Goal: Task Accomplishment & Management: Use online tool/utility

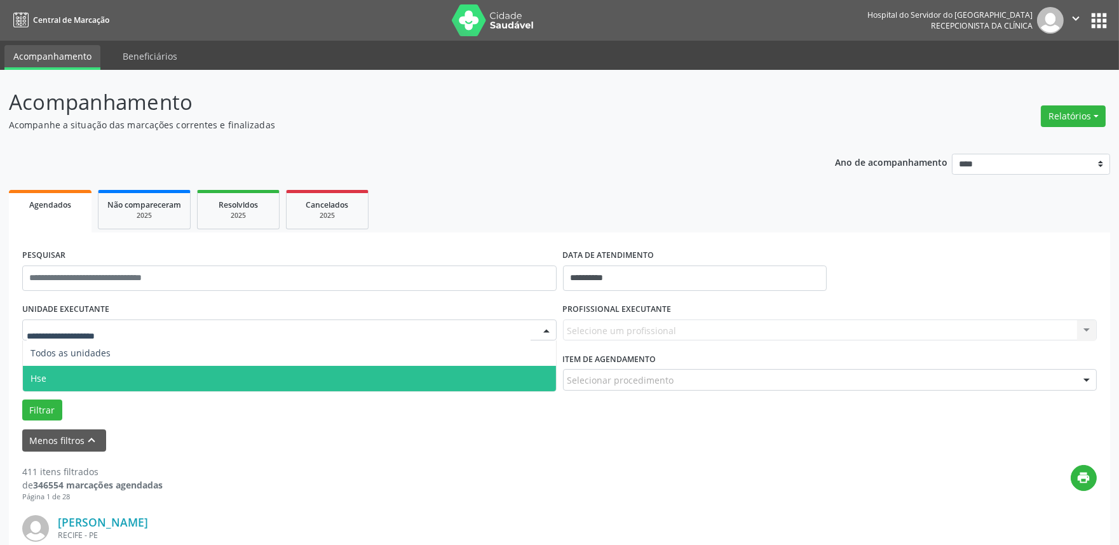
click at [97, 377] on span "Hse" at bounding box center [289, 378] width 533 height 25
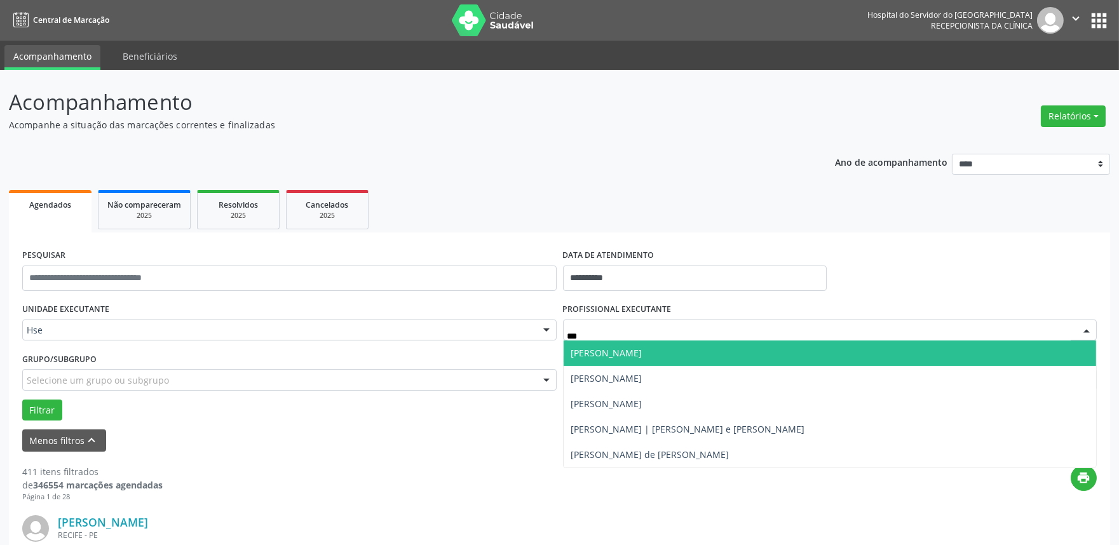
type input "****"
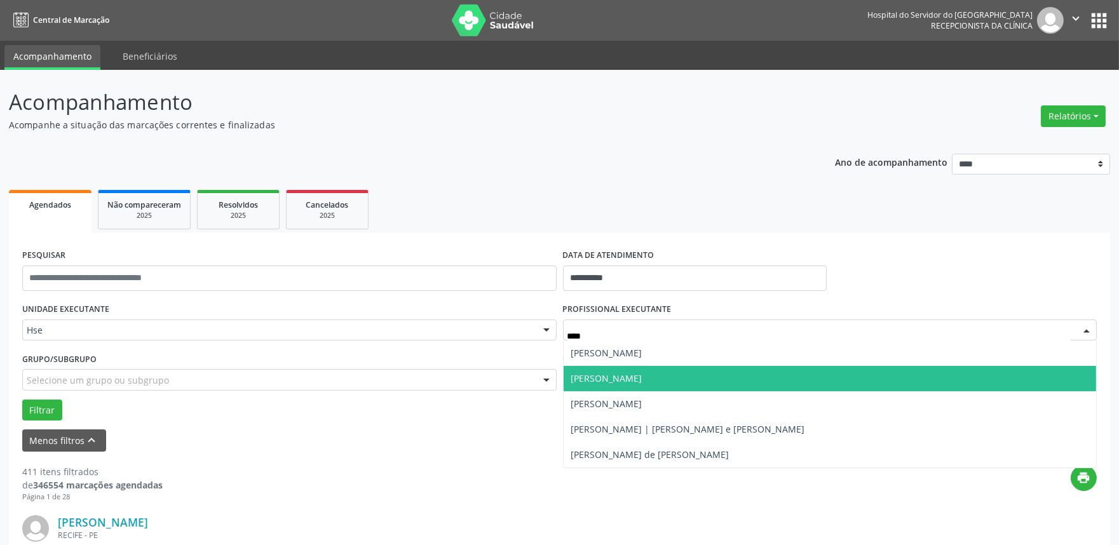
click at [655, 383] on span "[PERSON_NAME]" at bounding box center [830, 378] width 533 height 25
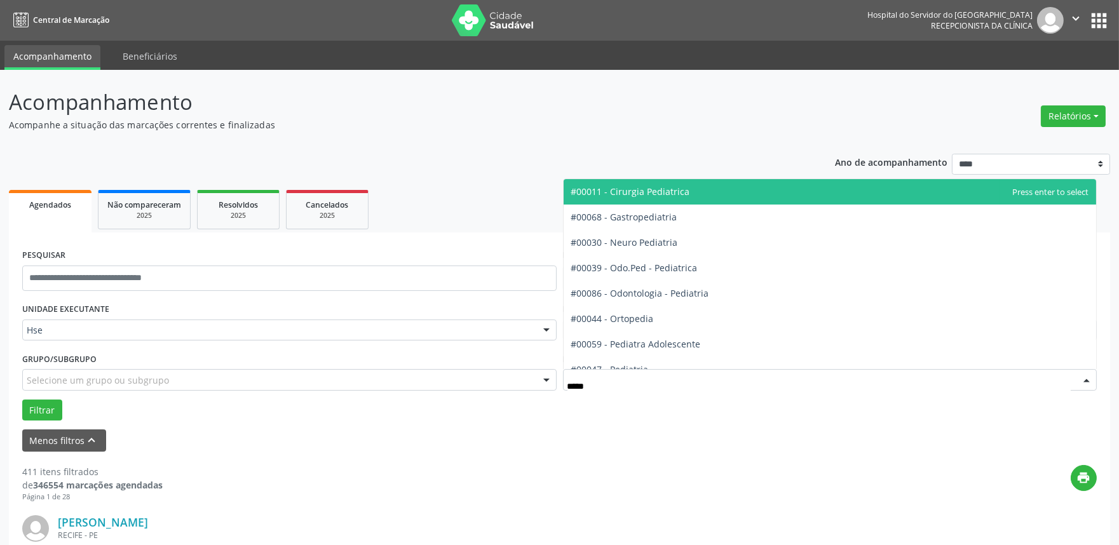
type input "******"
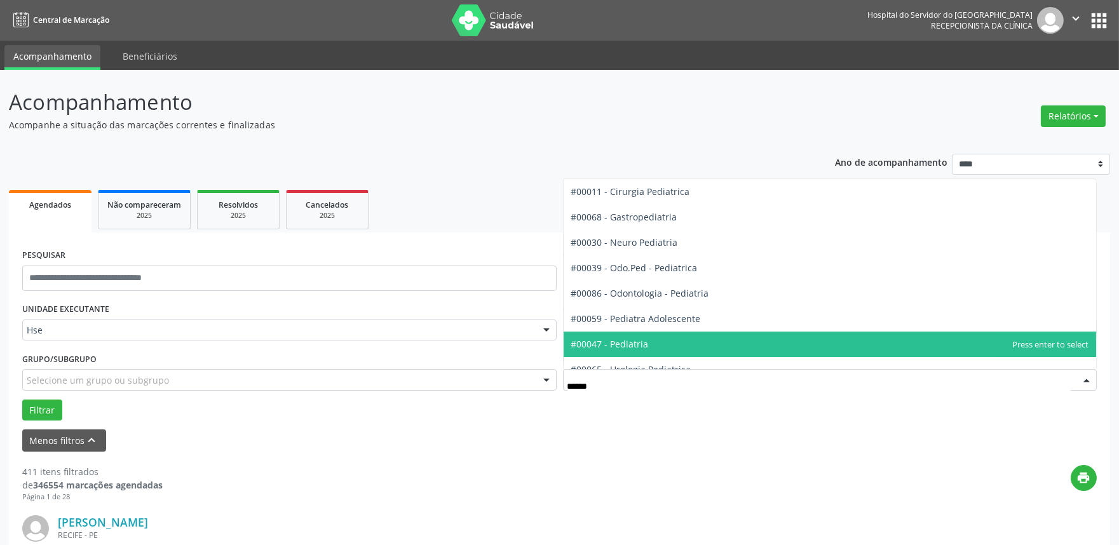
click at [642, 346] on span "#00047 - Pediatria" at bounding box center [610, 344] width 78 height 12
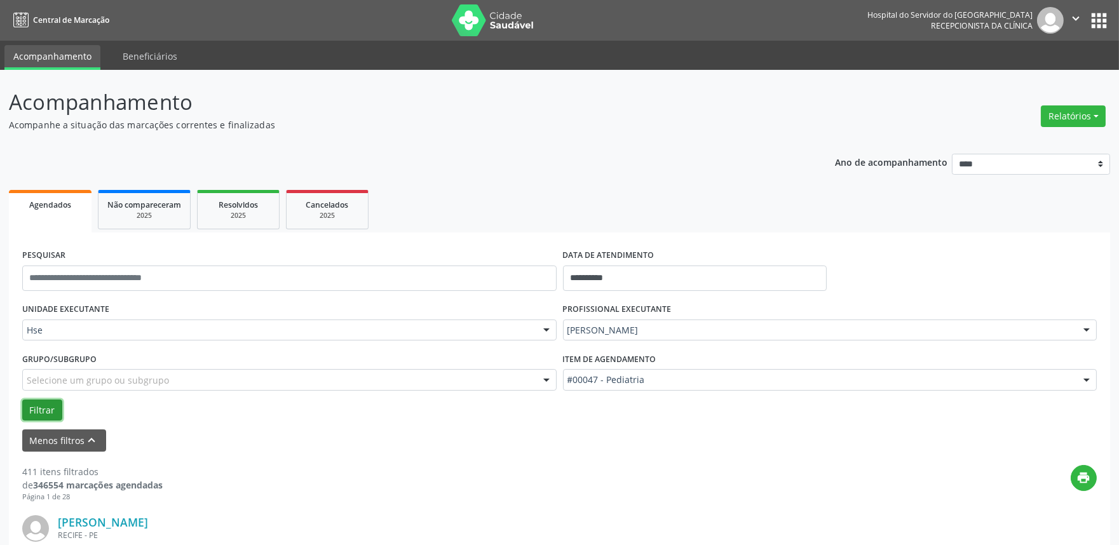
click at [35, 409] on button "Filtrar" at bounding box center [42, 411] width 40 height 22
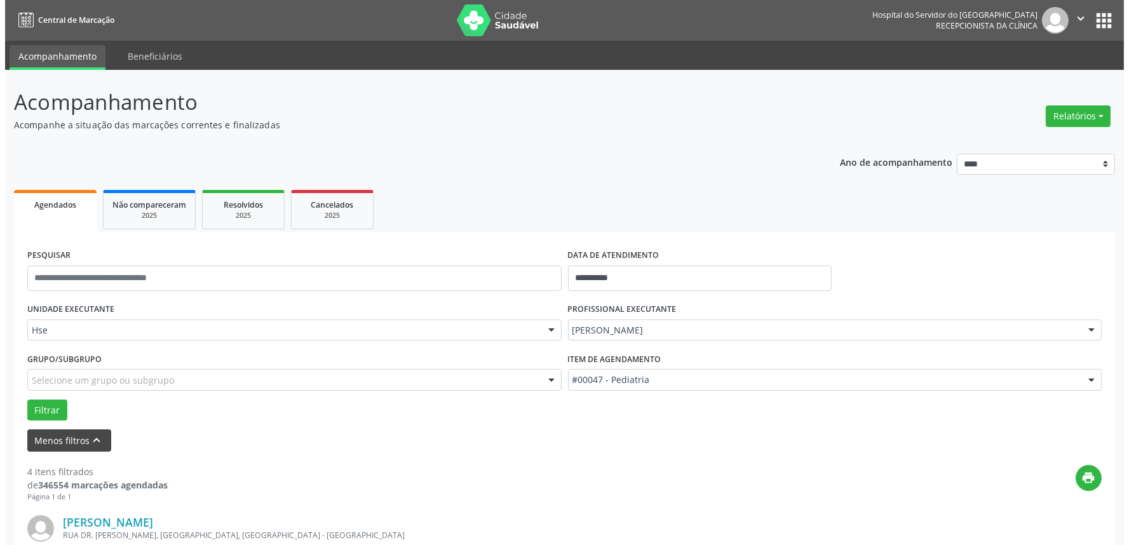
scroll to position [141, 0]
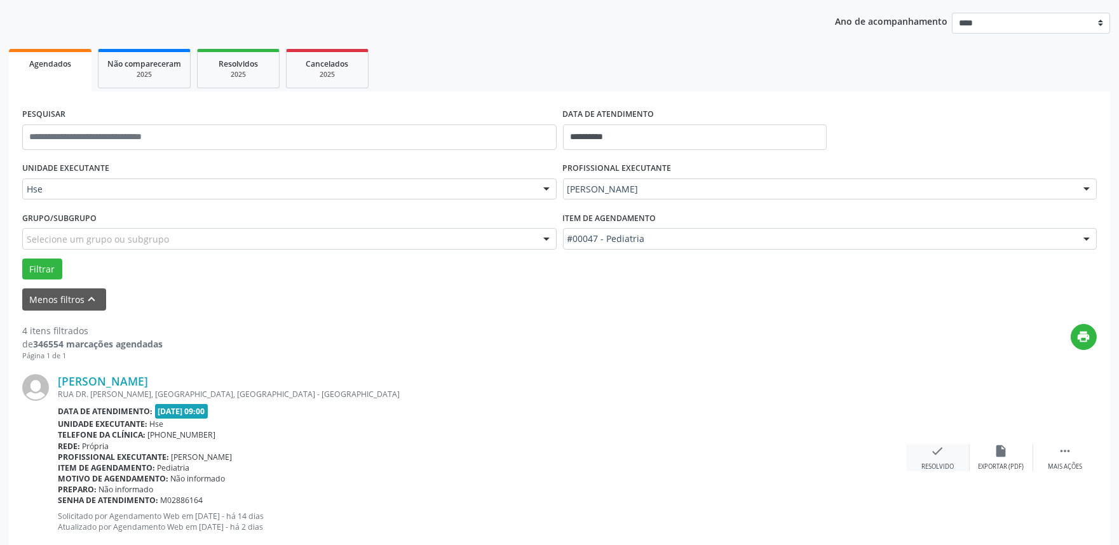
click at [939, 459] on div "check Resolvido" at bounding box center [938, 457] width 64 height 27
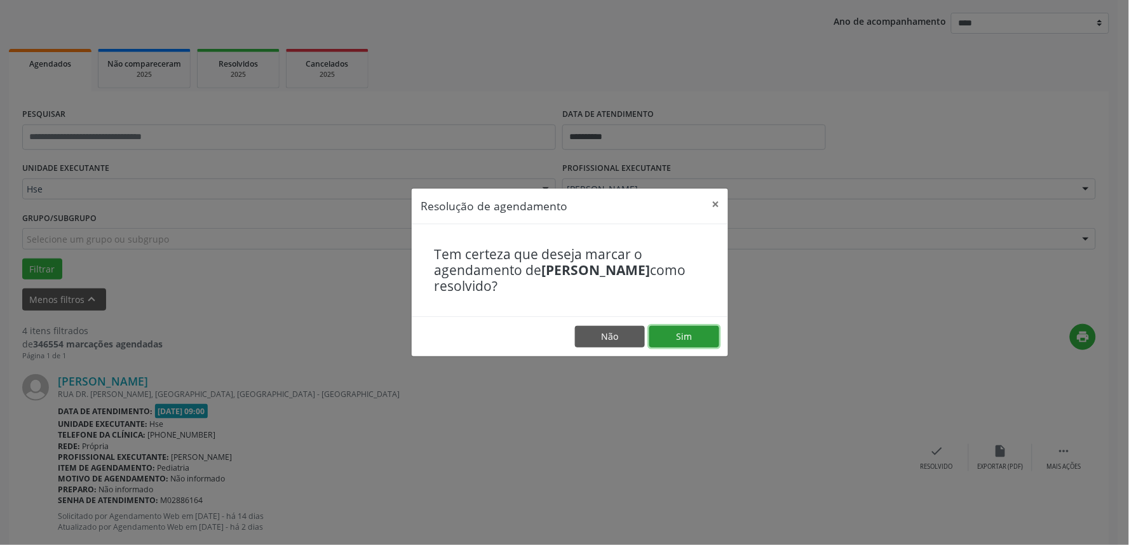
click at [689, 337] on button "Sim" at bounding box center [684, 337] width 70 height 22
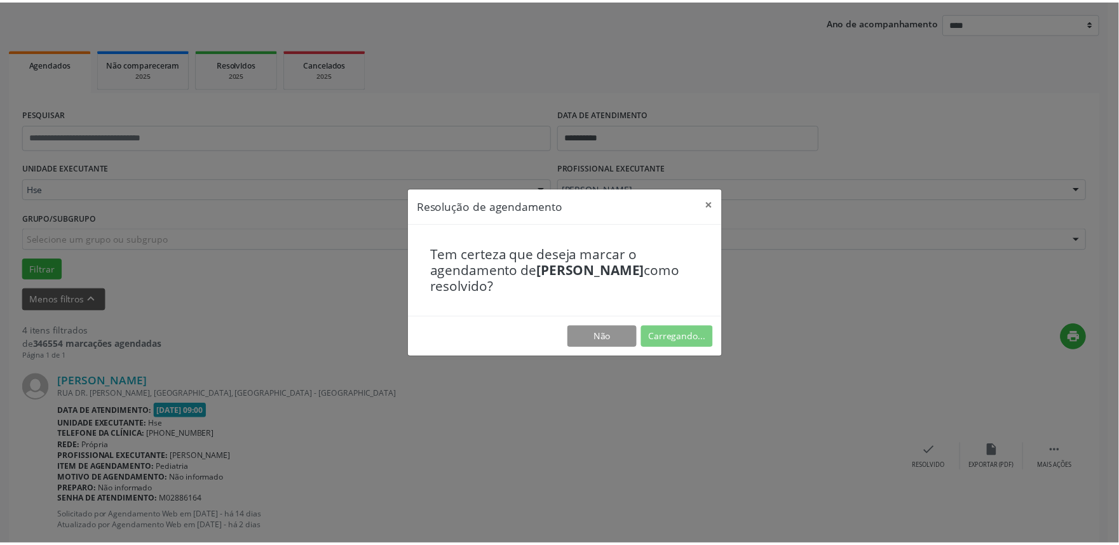
scroll to position [0, 0]
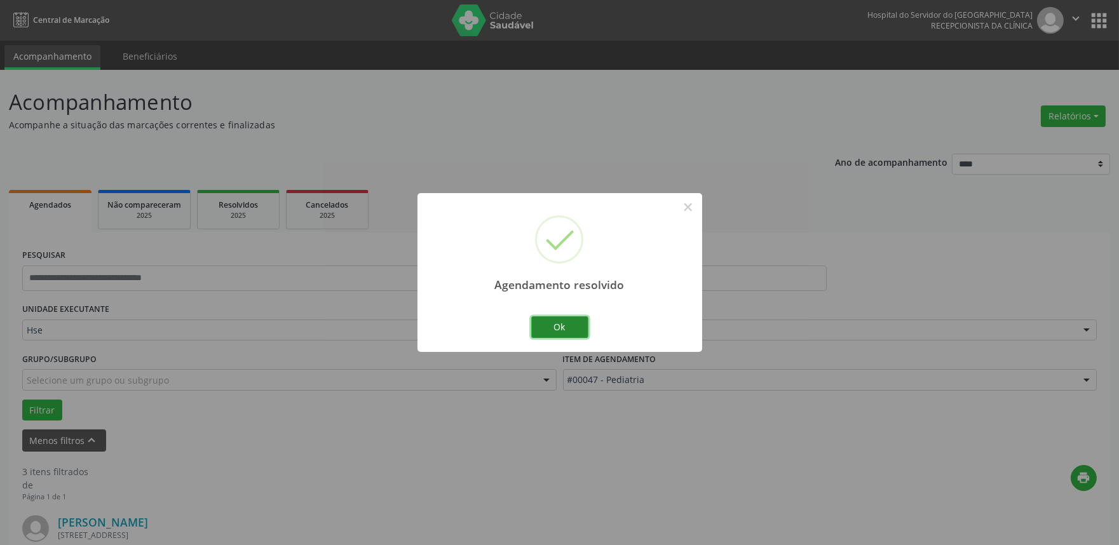
click at [568, 320] on button "Ok" at bounding box center [559, 327] width 57 height 22
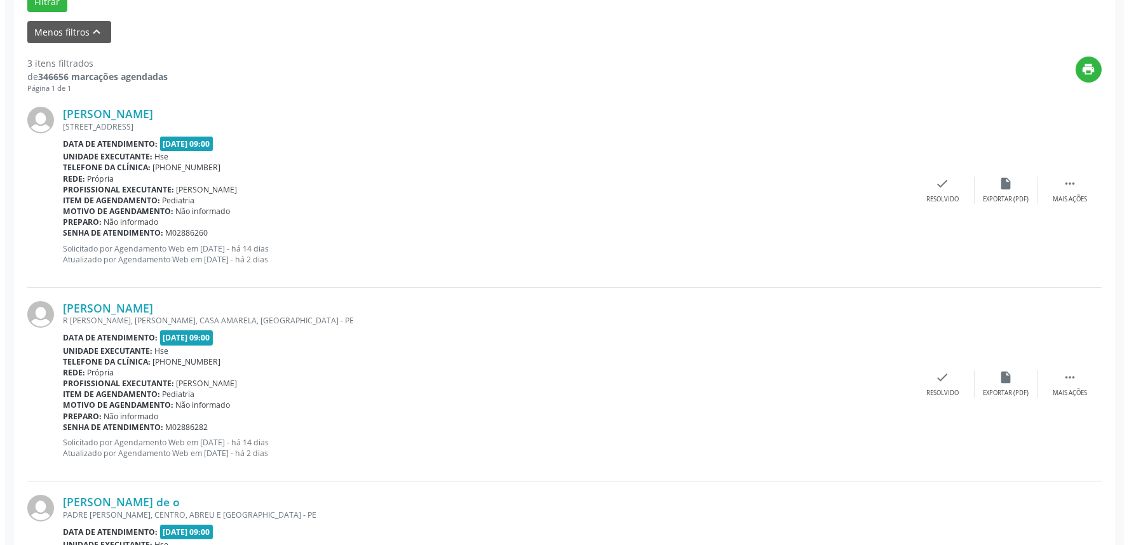
scroll to position [423, 0]
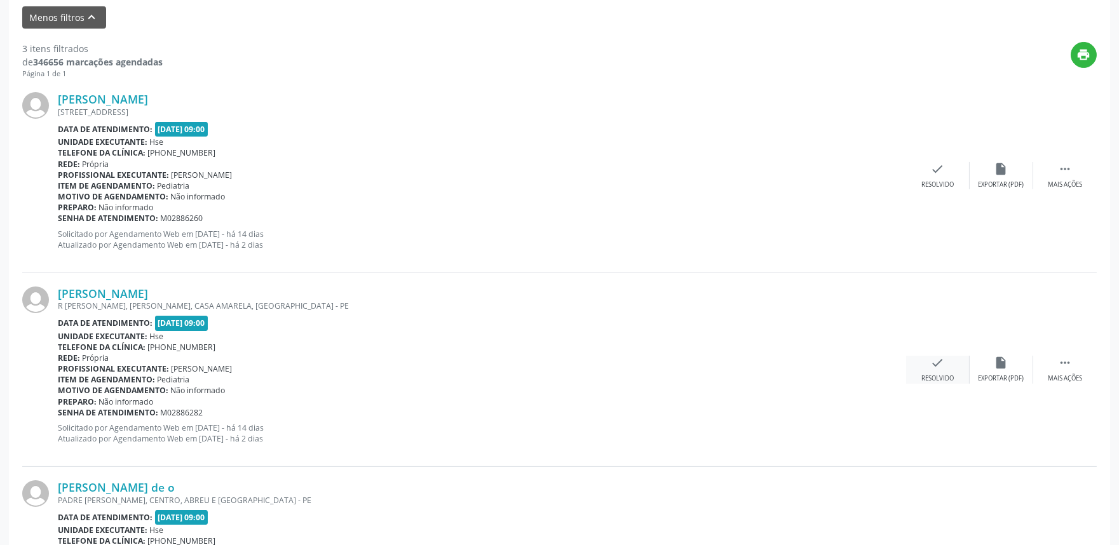
click at [940, 370] on div "check Resolvido" at bounding box center [938, 369] width 64 height 27
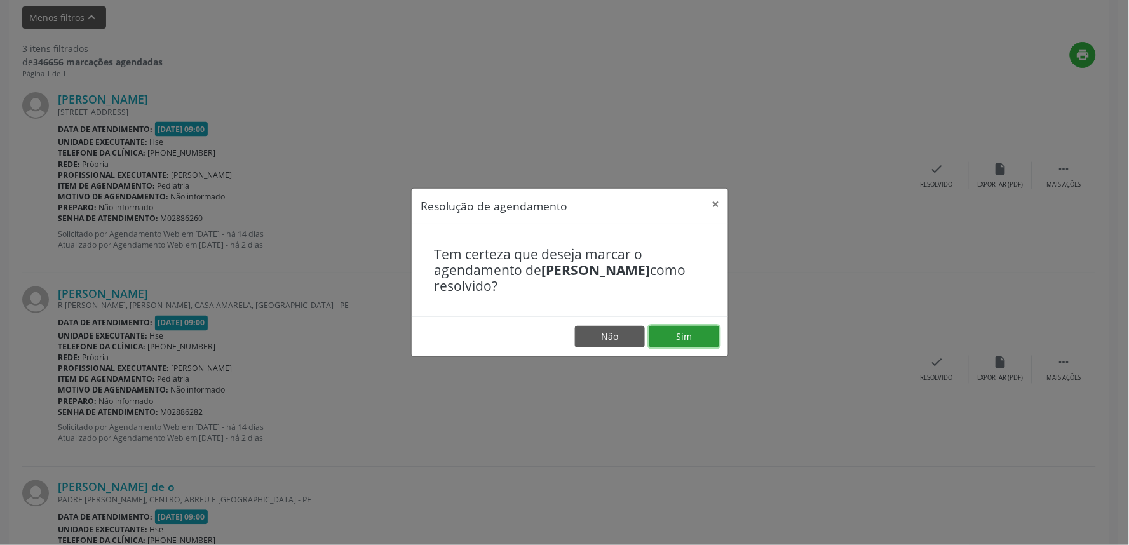
click at [693, 339] on button "Sim" at bounding box center [684, 337] width 70 height 22
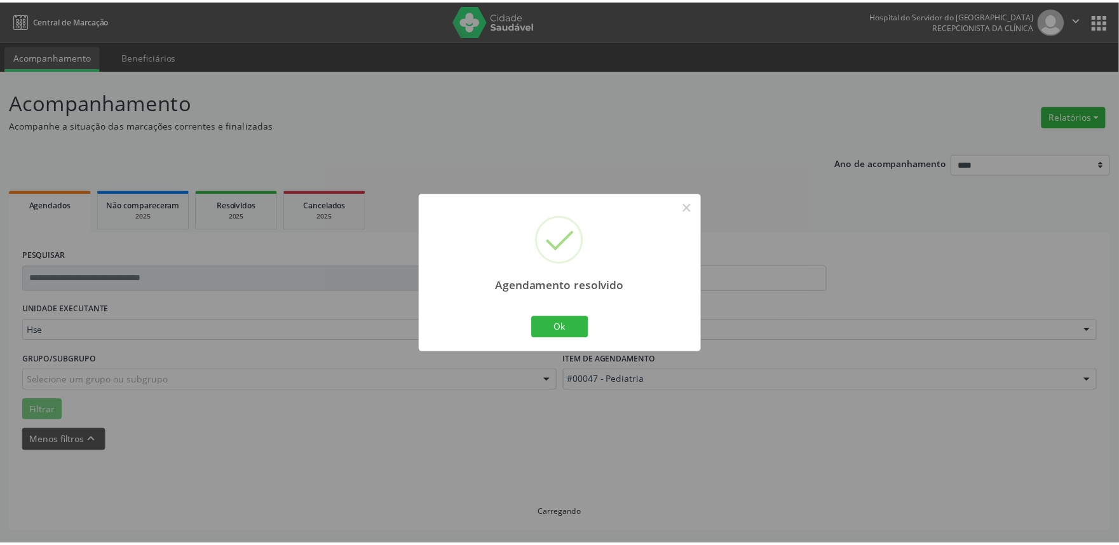
scroll to position [0, 0]
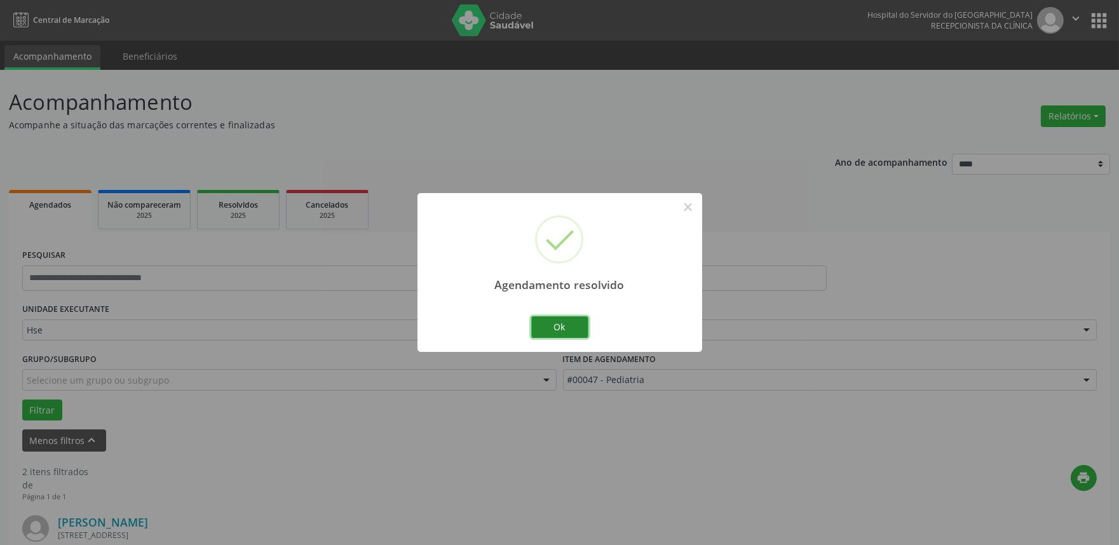
click at [579, 332] on button "Ok" at bounding box center [559, 327] width 57 height 22
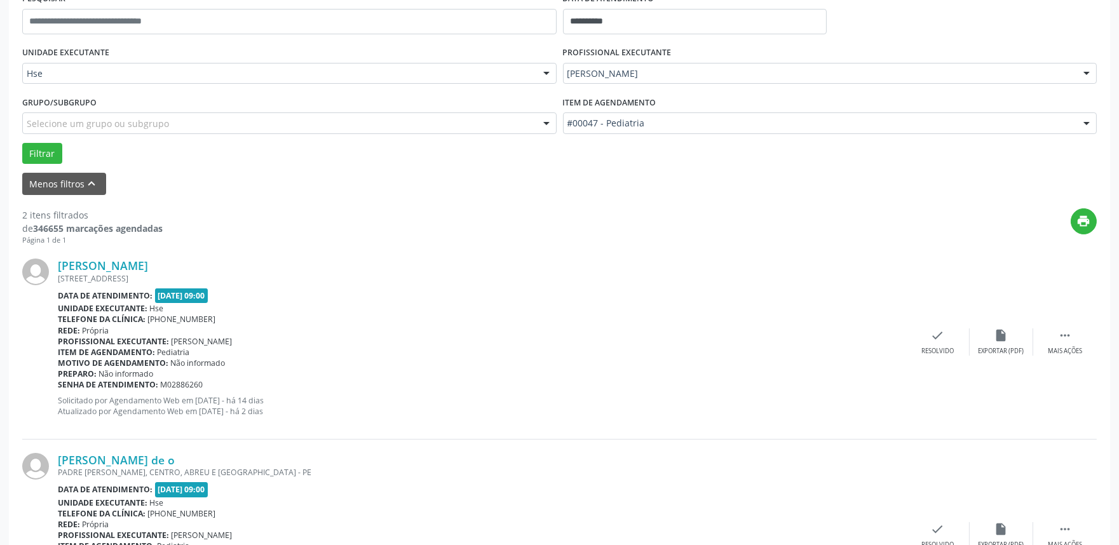
scroll to position [282, 0]
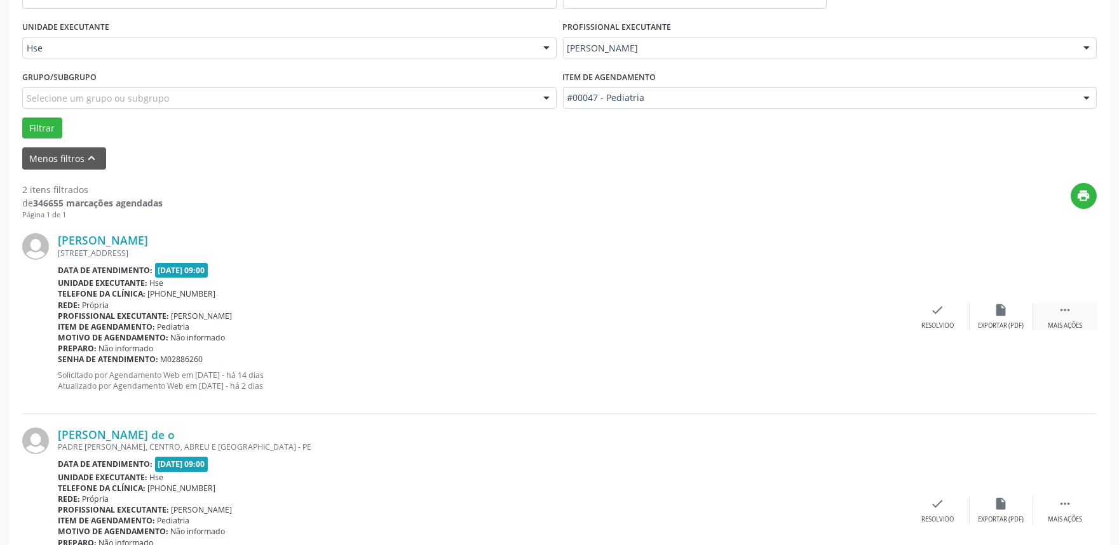
click at [1051, 315] on div " Mais ações" at bounding box center [1065, 316] width 64 height 27
click at [1000, 318] on div "alarm_off Não compareceu" at bounding box center [1002, 316] width 64 height 27
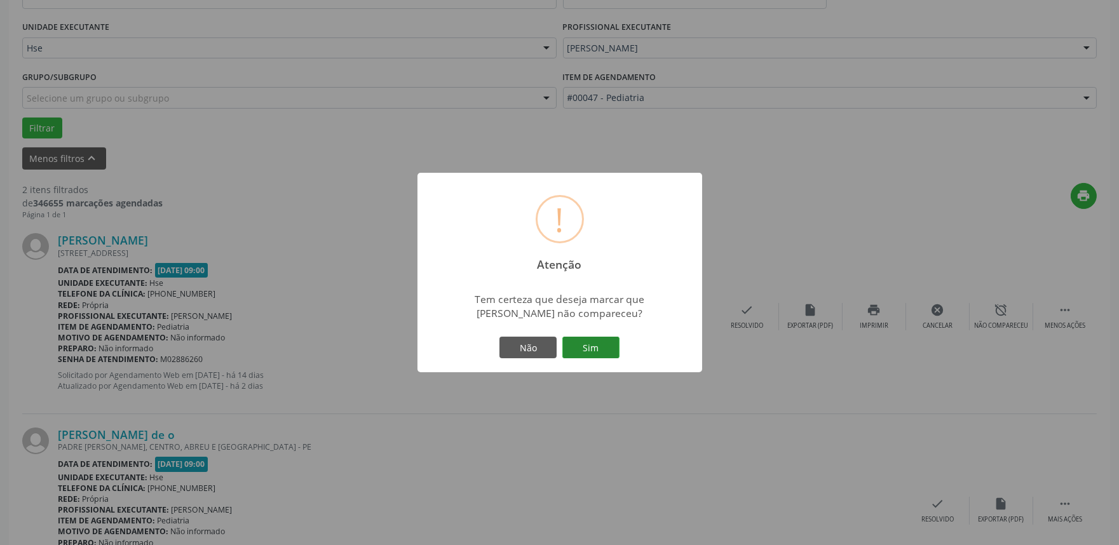
click at [585, 357] on button "Sim" at bounding box center [590, 348] width 57 height 22
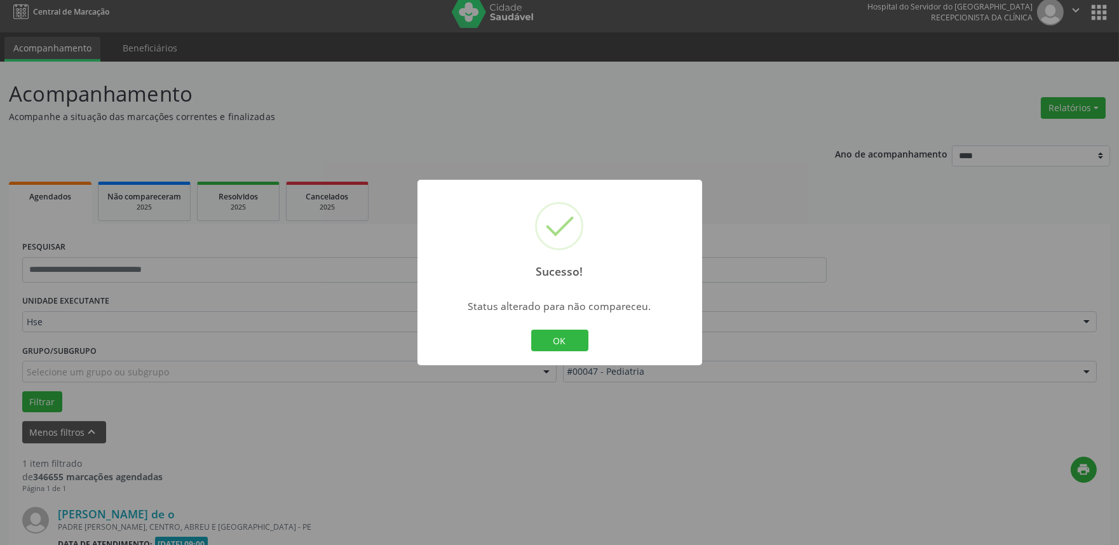
scroll to position [172, 0]
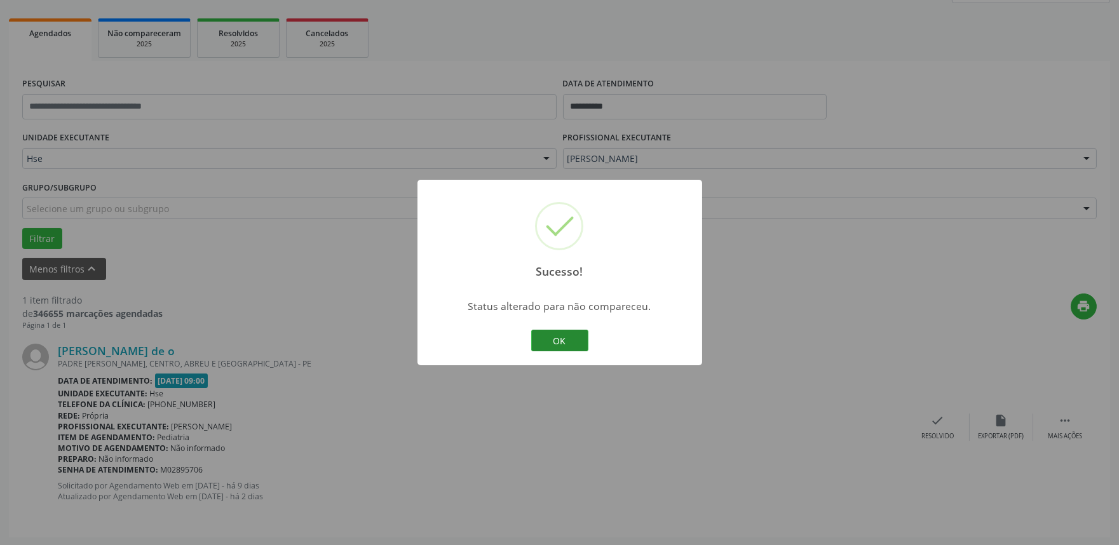
click at [537, 341] on button "OK" at bounding box center [559, 341] width 57 height 22
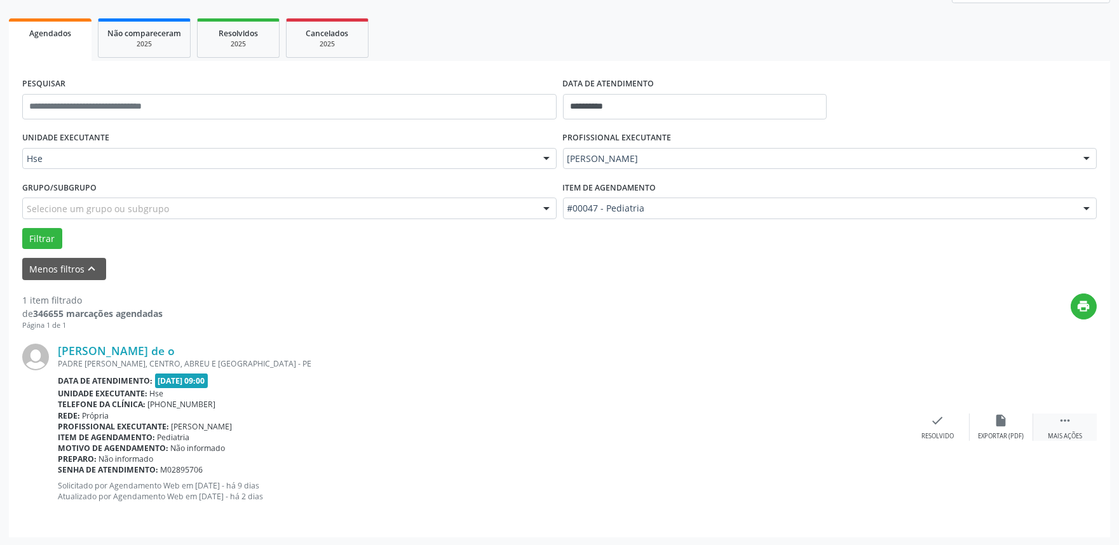
click at [1056, 427] on div " Mais ações" at bounding box center [1065, 427] width 64 height 27
click at [996, 427] on icon "alarm_off" at bounding box center [1001, 421] width 14 height 14
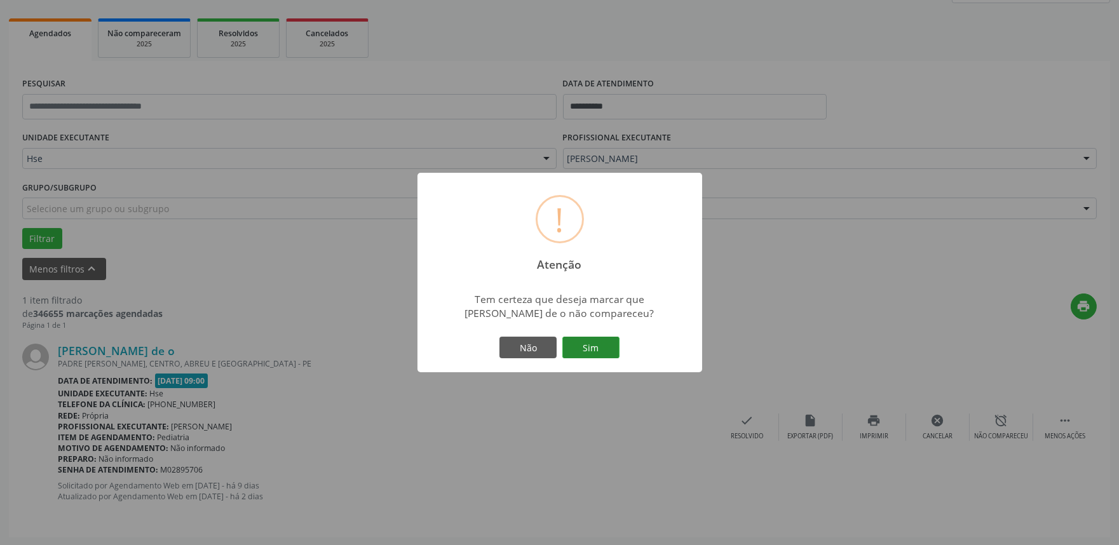
click at [601, 357] on button "Sim" at bounding box center [590, 348] width 57 height 22
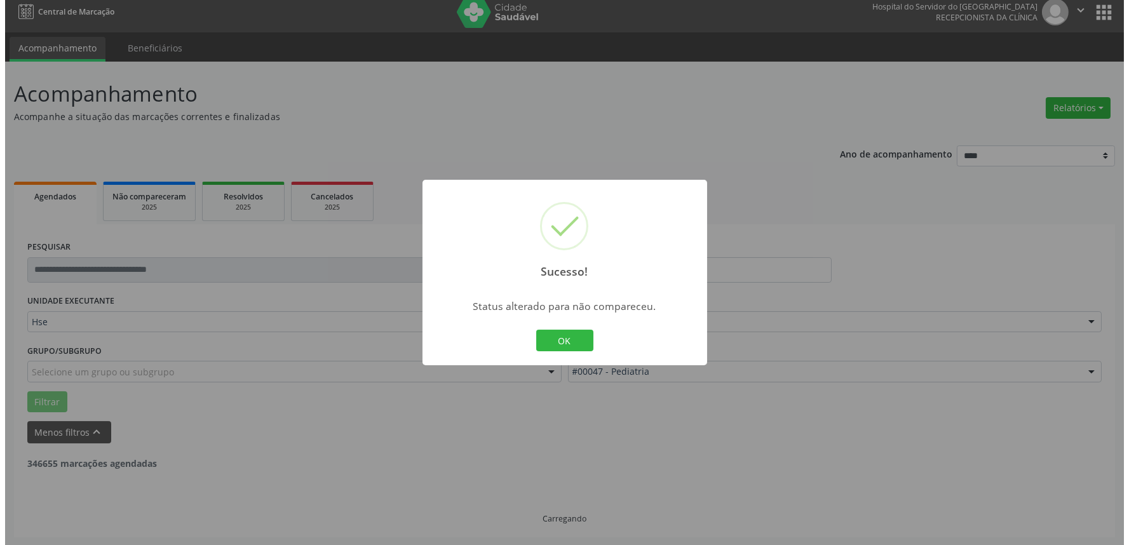
scroll to position [0, 0]
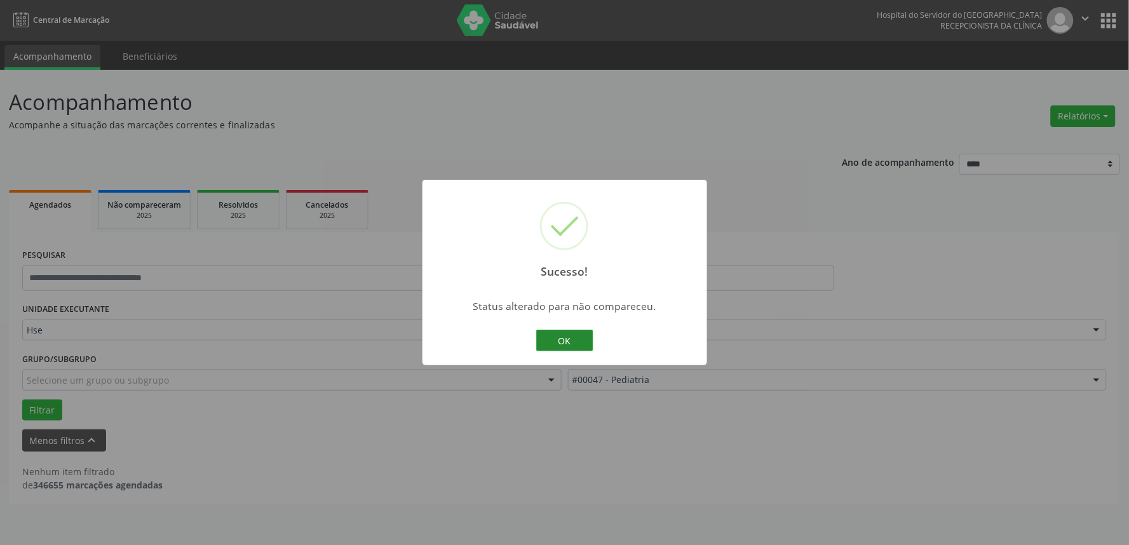
click at [573, 344] on button "OK" at bounding box center [564, 341] width 57 height 22
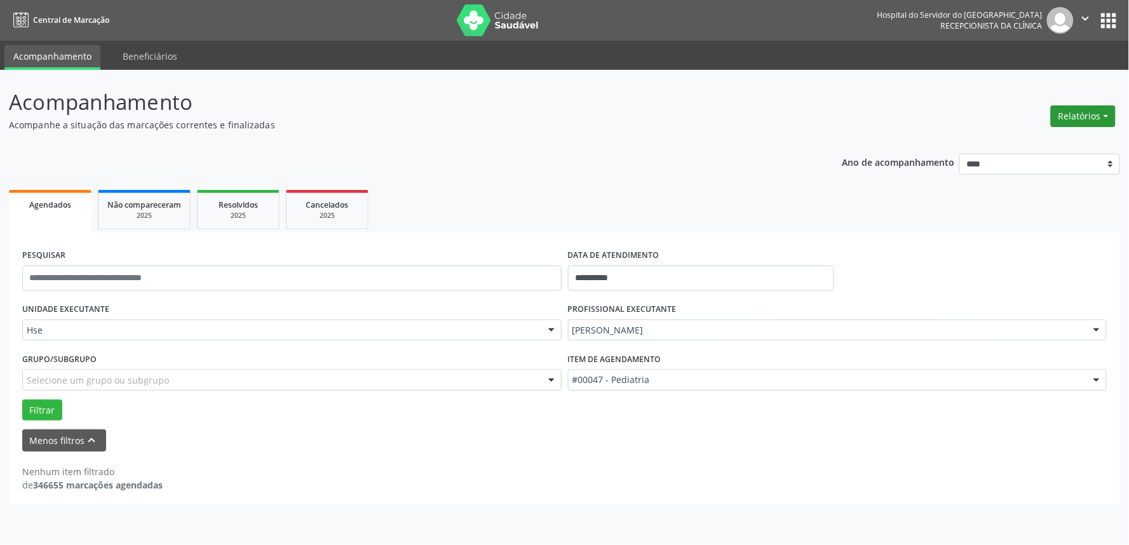
click at [1072, 116] on button "Relatórios" at bounding box center [1083, 116] width 65 height 22
click at [1027, 136] on link "Agendamentos" at bounding box center [1047, 143] width 137 height 18
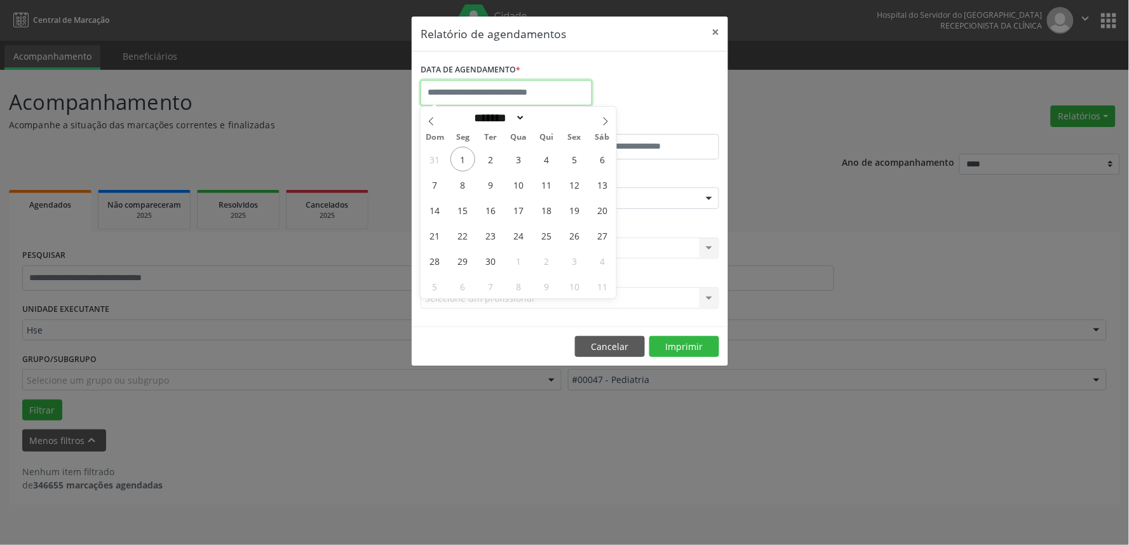
click at [487, 90] on input "text" at bounding box center [507, 92] width 172 height 25
click at [458, 160] on span "1" at bounding box center [462, 159] width 25 height 25
type input "**********"
click at [458, 160] on span "1" at bounding box center [462, 159] width 25 height 25
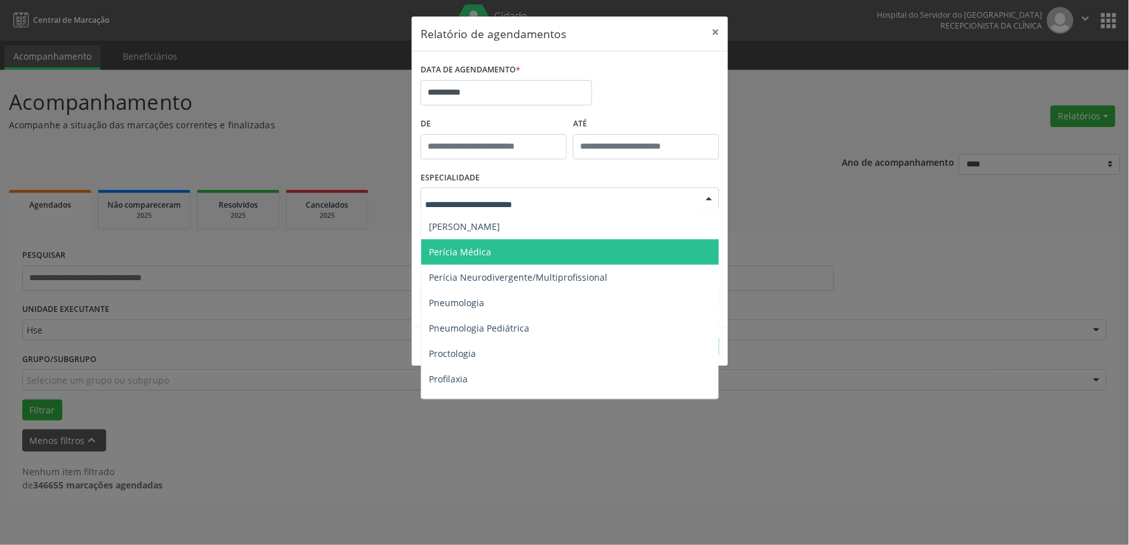
scroll to position [1977, 0]
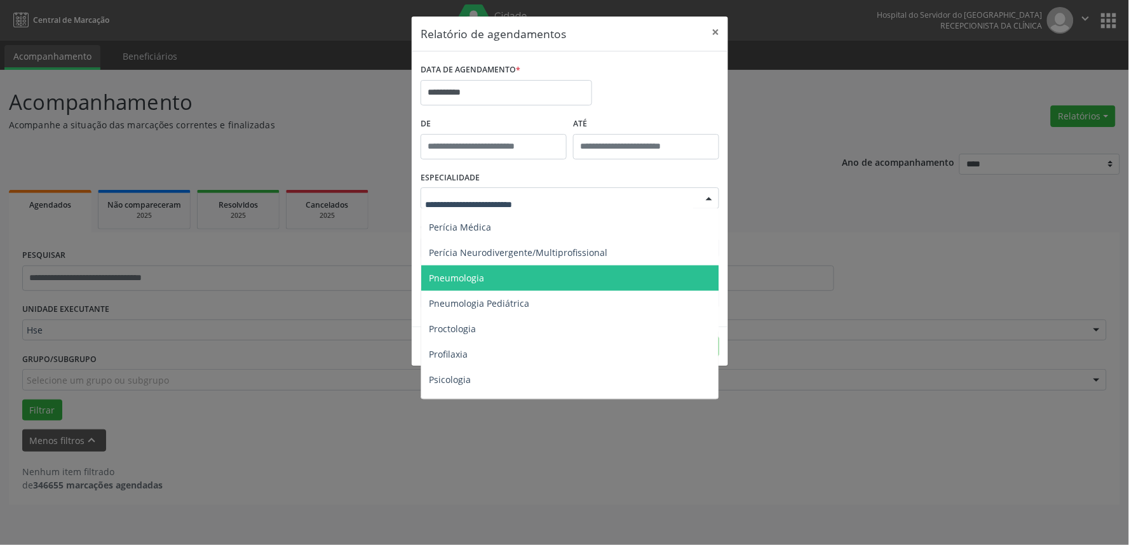
click at [490, 282] on span "Pneumologia" at bounding box center [570, 278] width 299 height 25
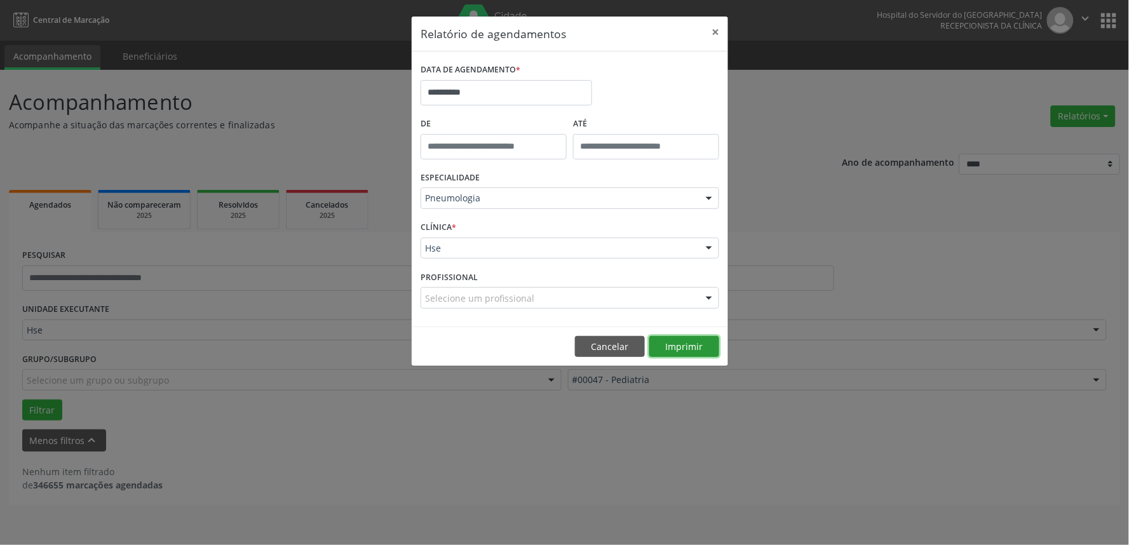
click at [691, 345] on button "Imprimir" at bounding box center [684, 347] width 70 height 22
click at [606, 347] on button "Cancelar" at bounding box center [610, 347] width 70 height 22
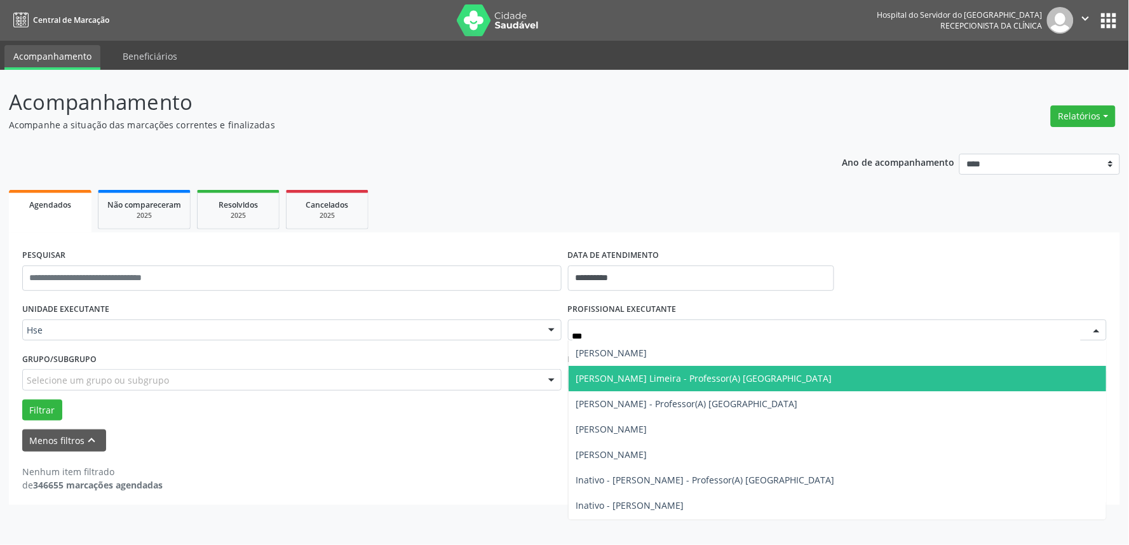
type input "*******"
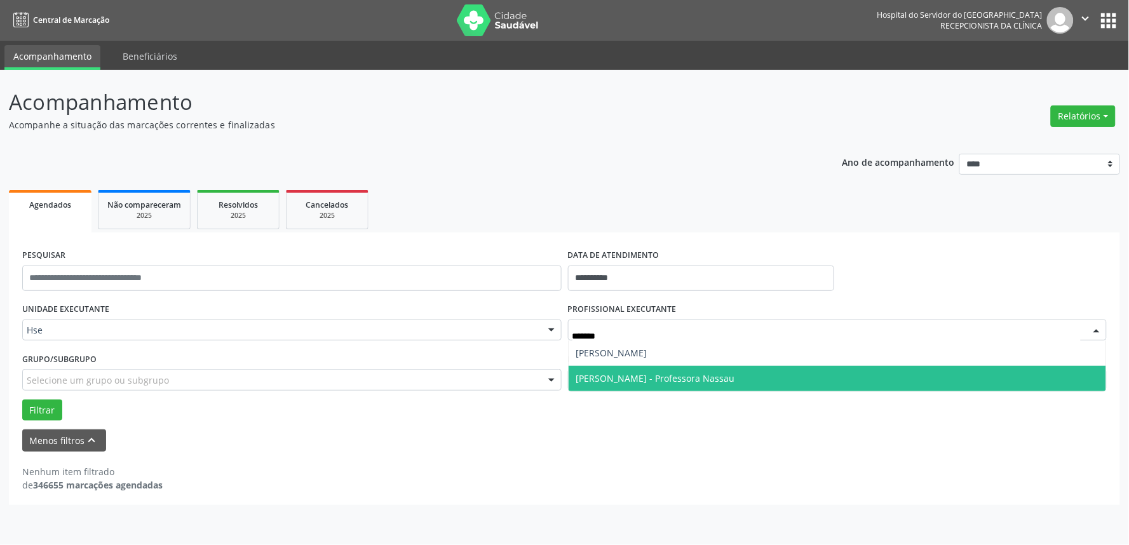
click at [653, 376] on span "[PERSON_NAME] - Professora Nassau" at bounding box center [655, 378] width 159 height 12
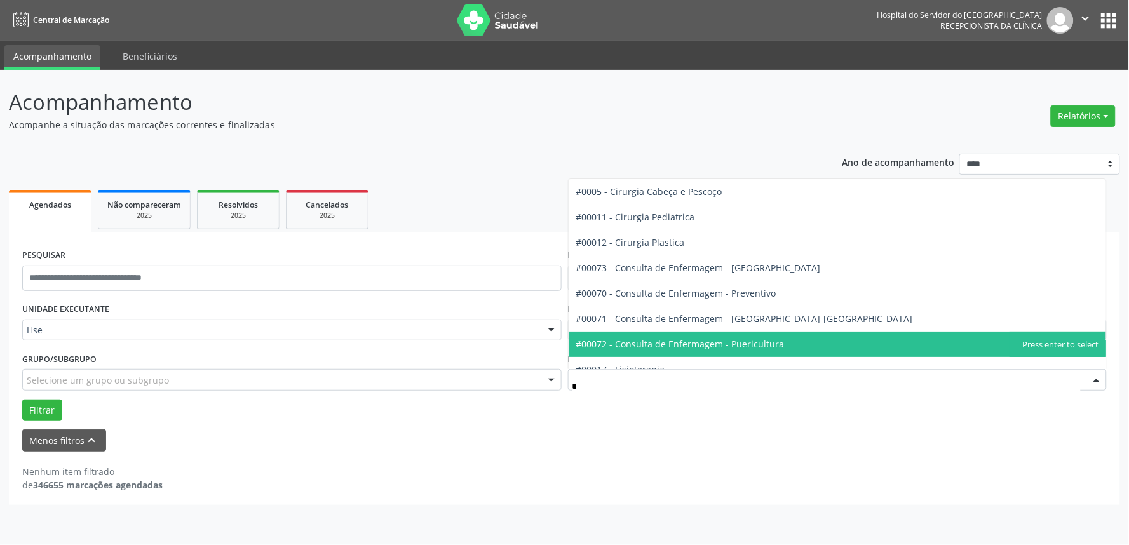
type input "**"
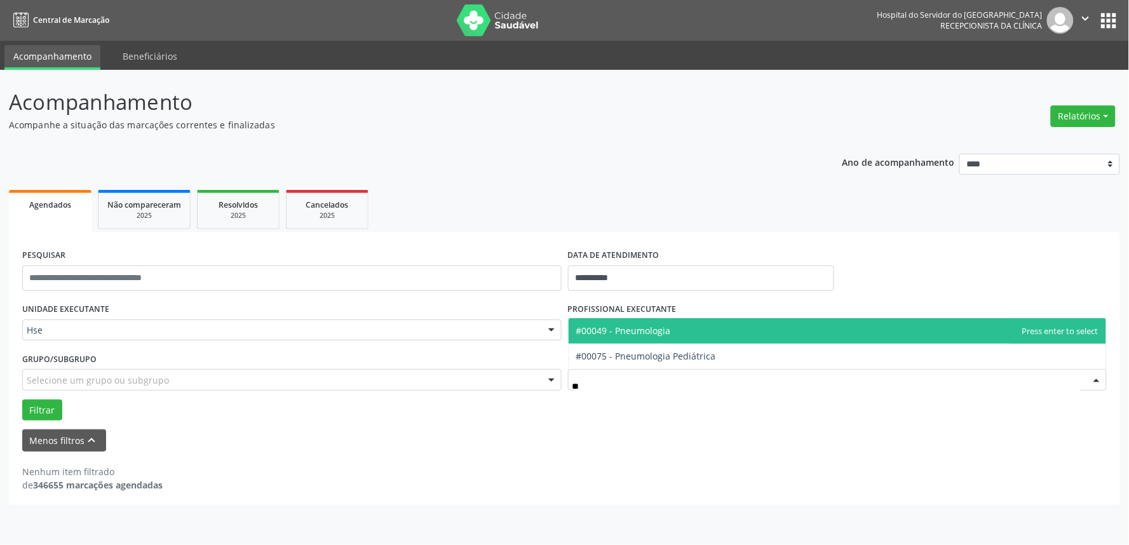
click at [646, 325] on span "#00049 - Pneumologia" at bounding box center [623, 331] width 95 height 12
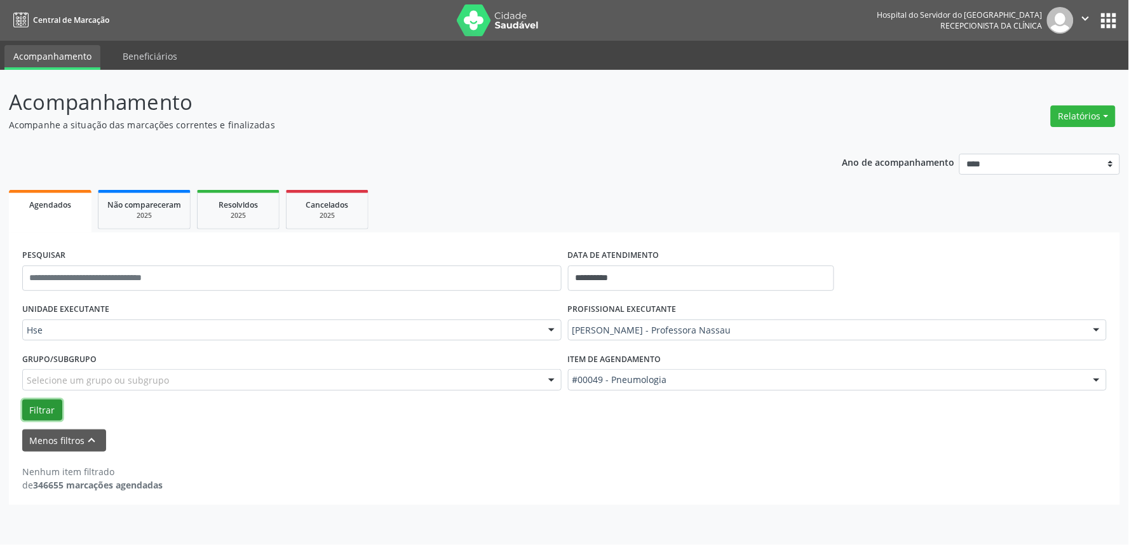
click at [24, 407] on button "Filtrar" at bounding box center [42, 411] width 40 height 22
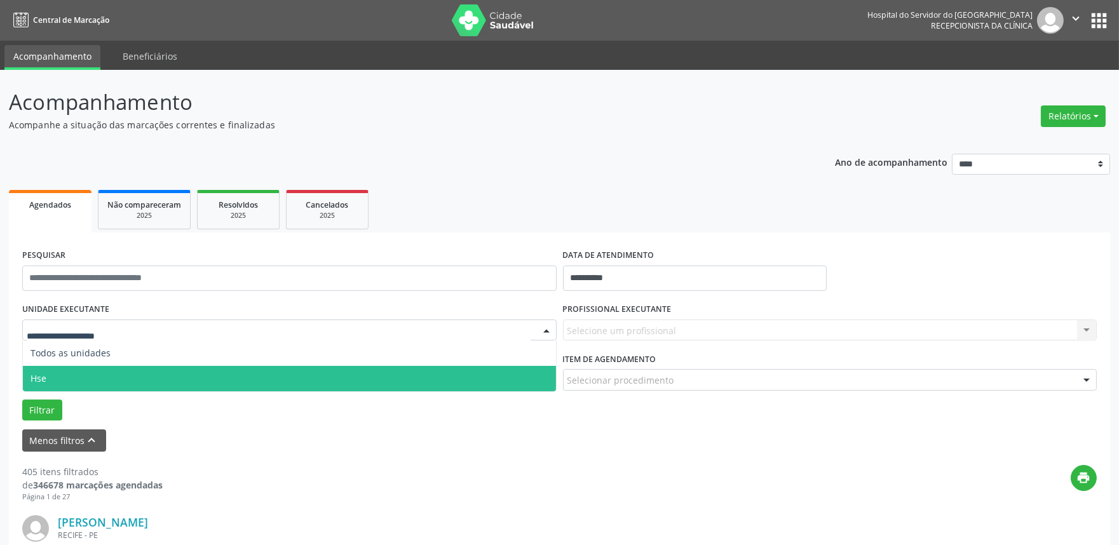
drag, startPoint x: 60, startPoint y: 379, endPoint x: 80, endPoint y: 376, distance: 20.0
click at [61, 379] on span "Hse" at bounding box center [289, 378] width 533 height 25
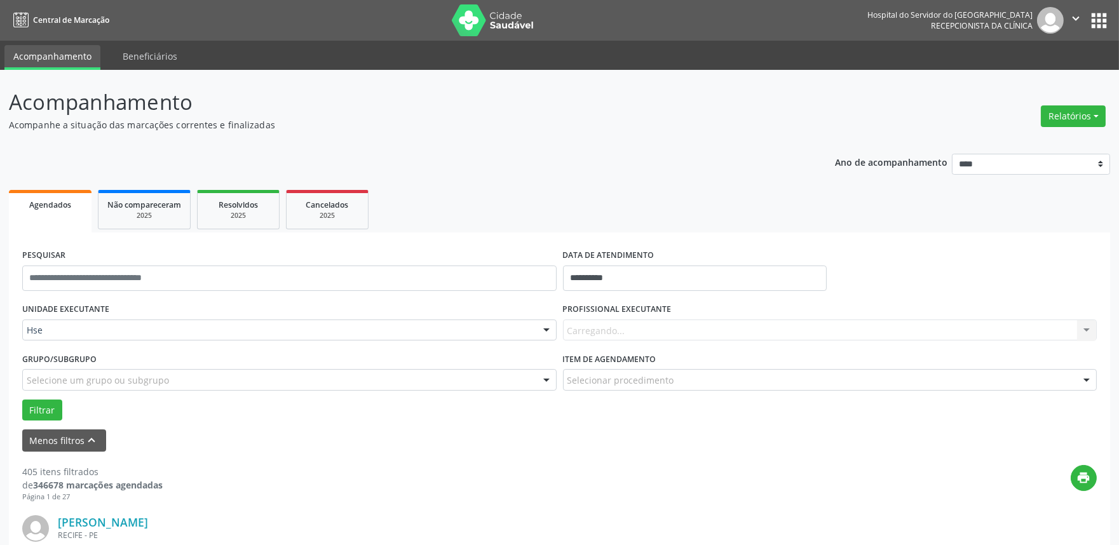
click at [699, 332] on div "Carregando... Nenhum resultado encontrado para: " " Não há nenhuma opção para s…" at bounding box center [830, 331] width 534 height 22
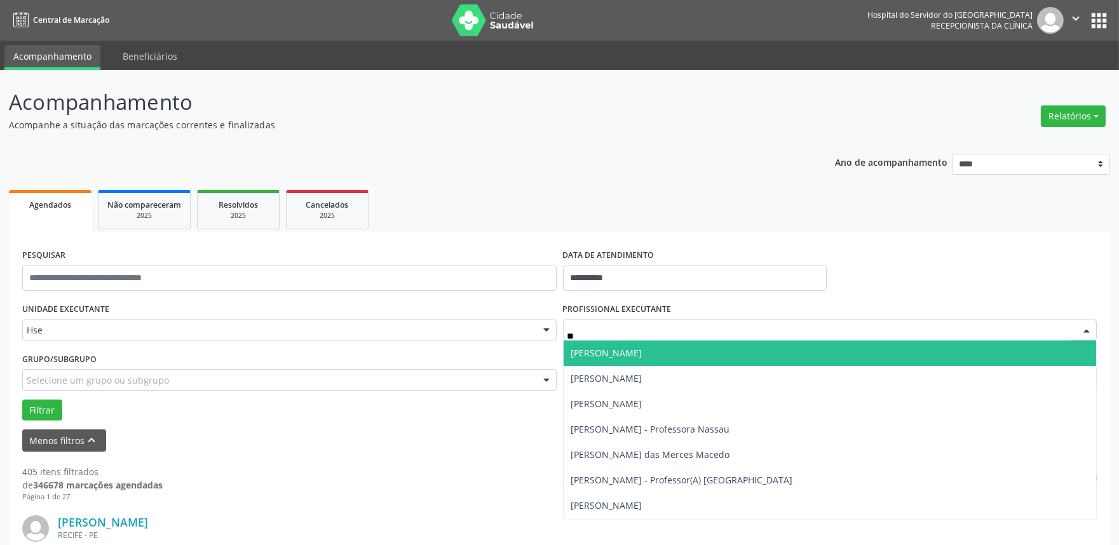
type input "*******"
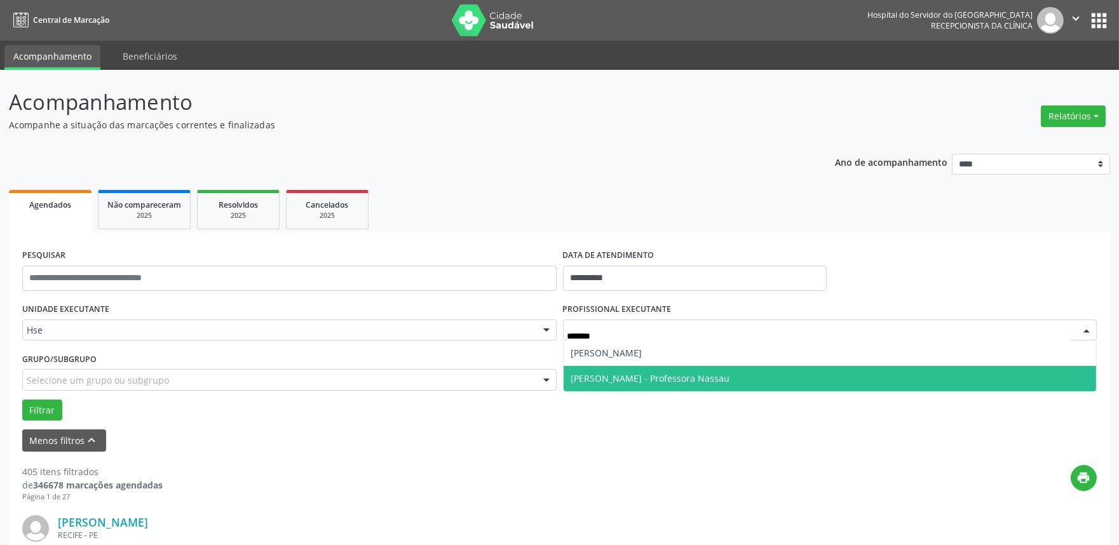
click at [663, 383] on span "[PERSON_NAME] - Professora Nassau" at bounding box center [650, 378] width 159 height 12
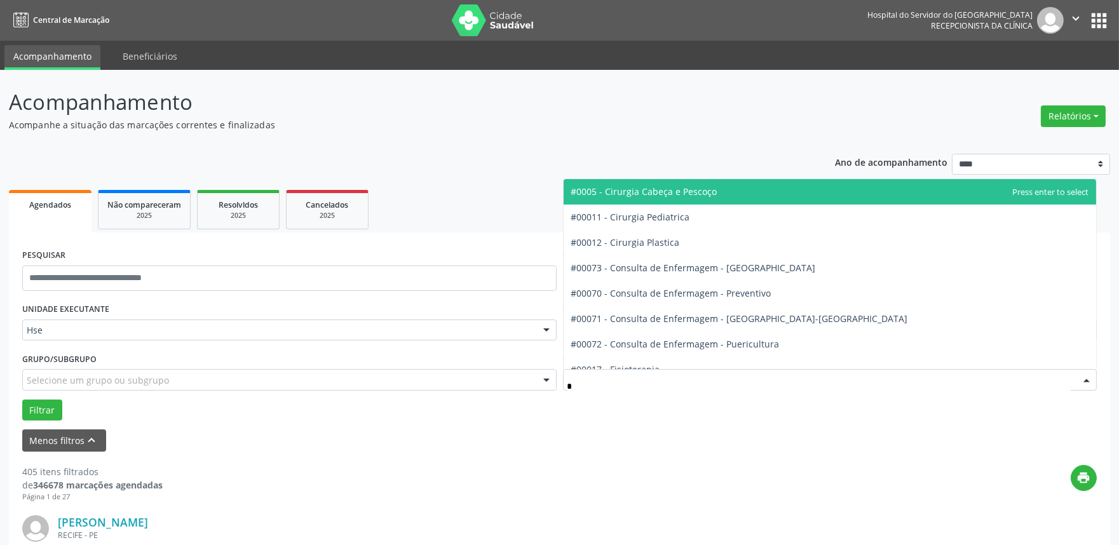
type input "**"
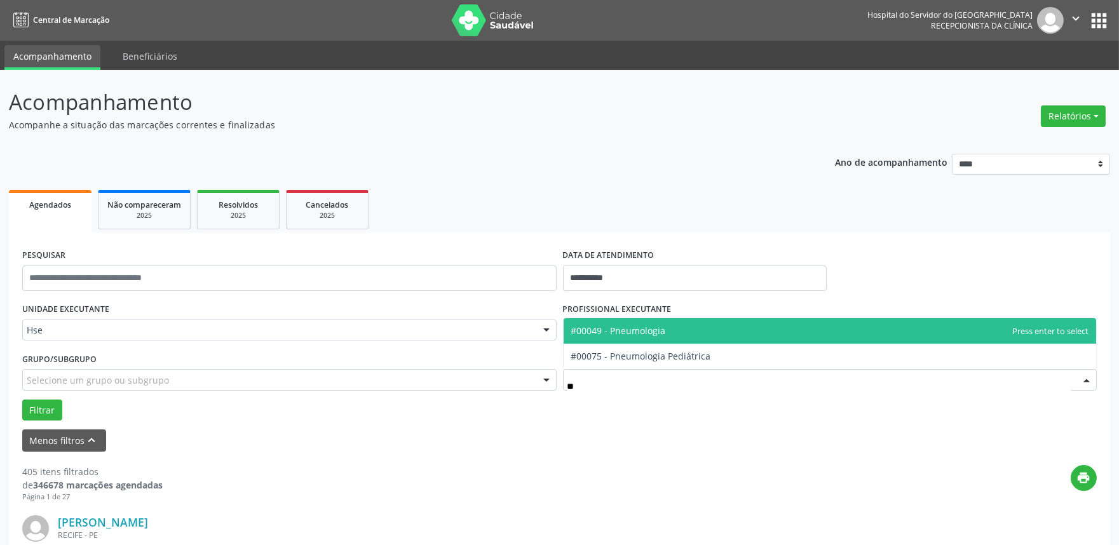
click at [652, 328] on span "#00049 - Pneumologia" at bounding box center [618, 331] width 95 height 12
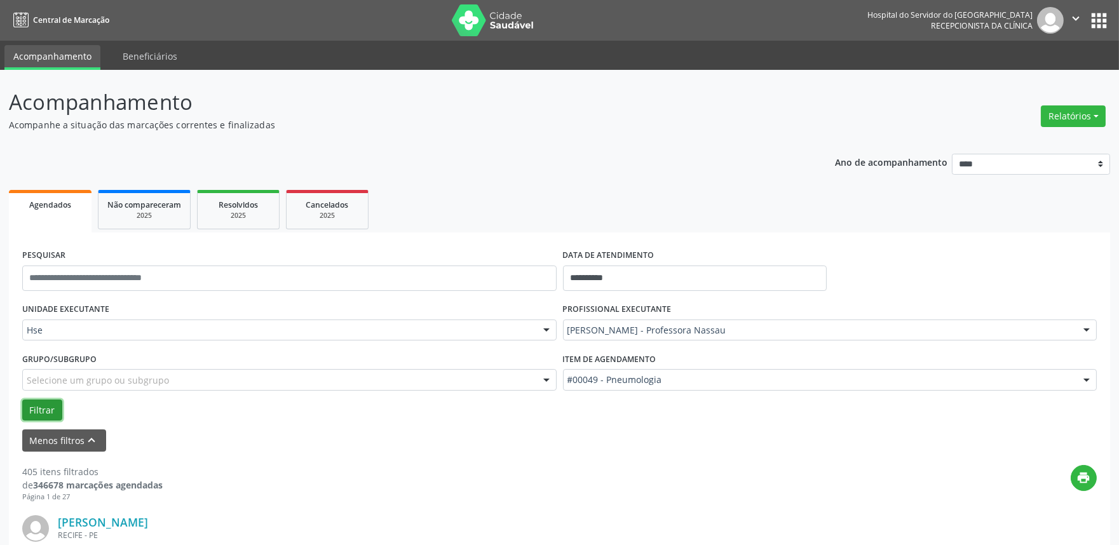
click at [41, 402] on button "Filtrar" at bounding box center [42, 411] width 40 height 22
